Goal: Task Accomplishment & Management: Manage account settings

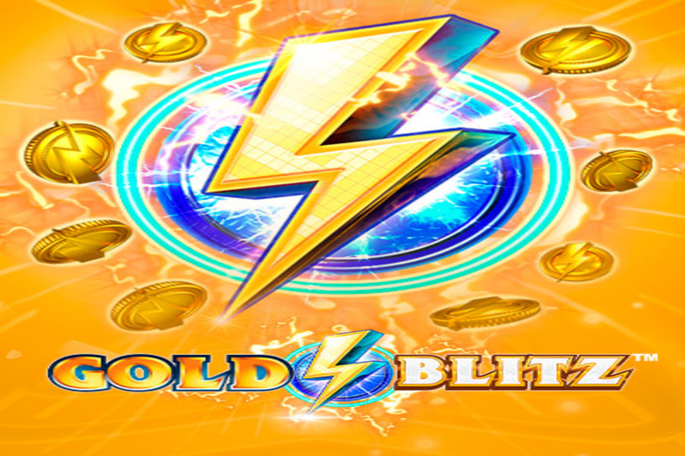
click at [36, 11] on span "2h 26m 40s" at bounding box center [19, 6] width 32 height 7
click at [54, 150] on div "Taso 91 [PERSON_NAME] Talletus 116.08 € Kasino Live Kasino Palkkiot Tarjoukset" at bounding box center [342, 92] width 679 height 116
click at [40, 126] on span "Kasino" at bounding box center [30, 121] width 19 height 7
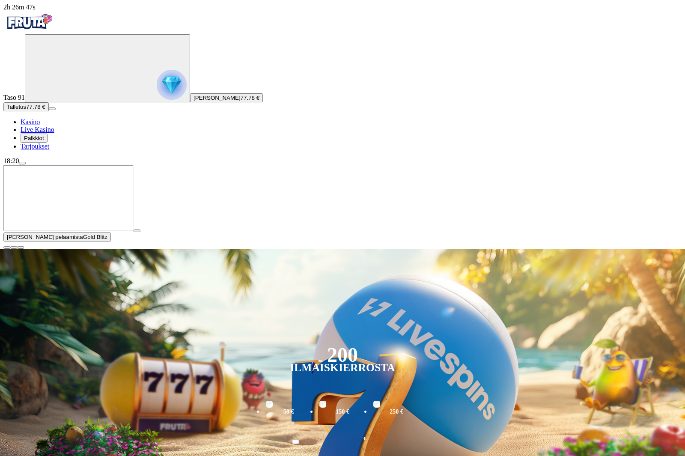
click at [7, 248] on span "close icon" at bounding box center [7, 248] width 0 height 0
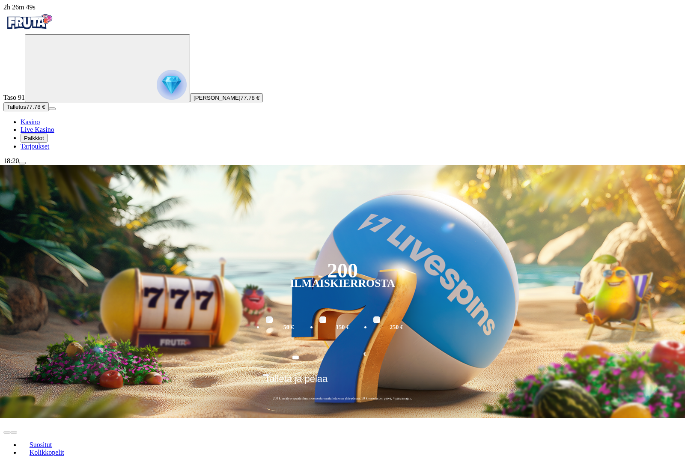
click at [22, 163] on span "menu icon" at bounding box center [22, 163] width 0 height 0
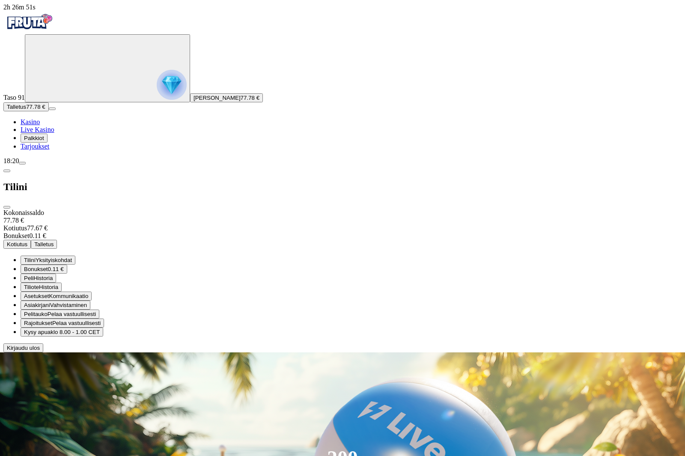
click at [40, 351] on span "Kirjaudu ulos" at bounding box center [23, 348] width 33 height 6
